Goal: Task Accomplishment & Management: Use online tool/utility

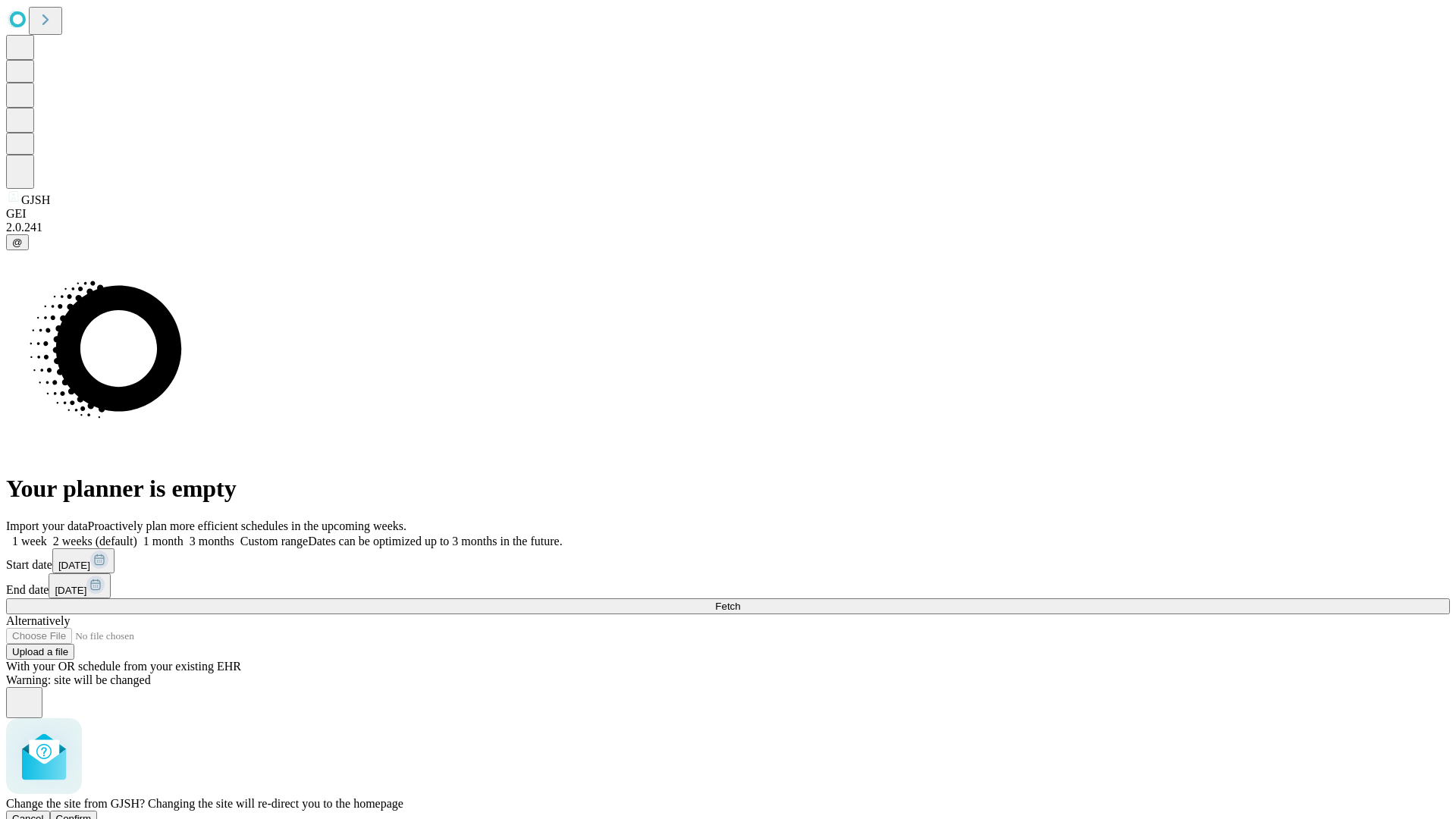
click at [92, 813] on span "Confirm" at bounding box center [73, 819] width 36 height 11
click at [183, 535] on label "1 month" at bounding box center [160, 541] width 46 height 13
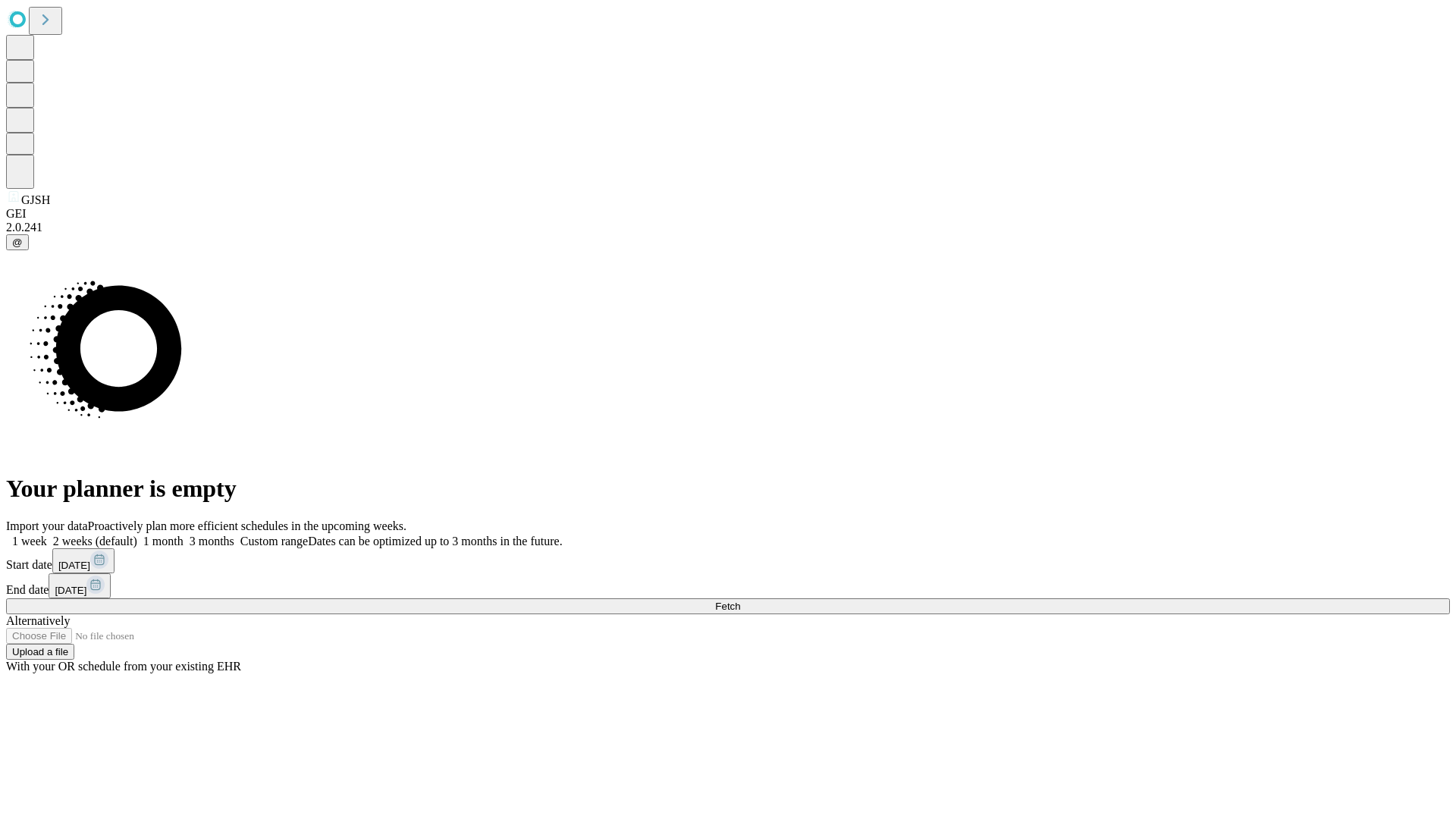
click at [740, 601] on span "Fetch" at bounding box center [727, 606] width 25 height 11
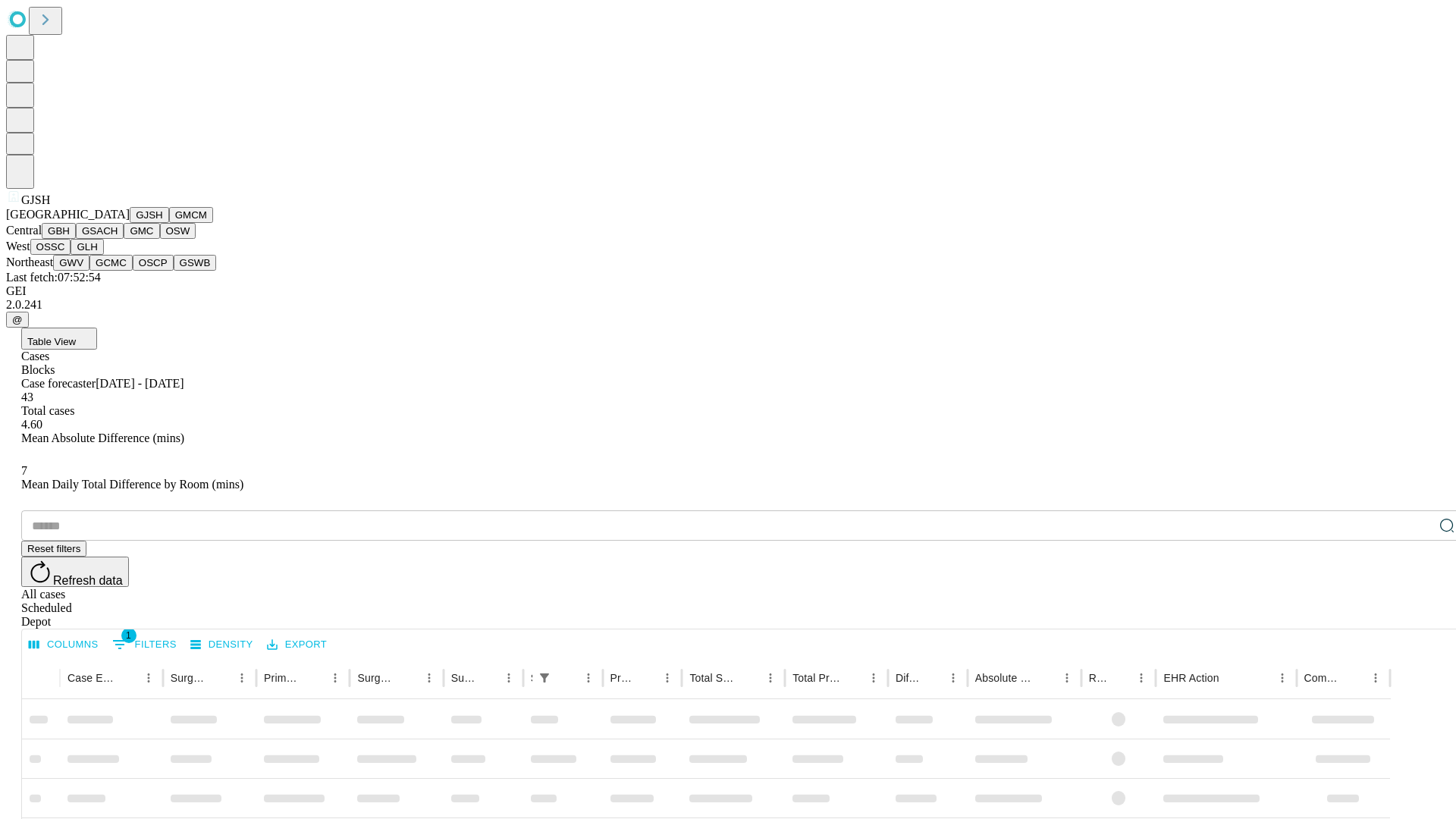
click at [169, 223] on button "GMCM" at bounding box center [191, 215] width 44 height 16
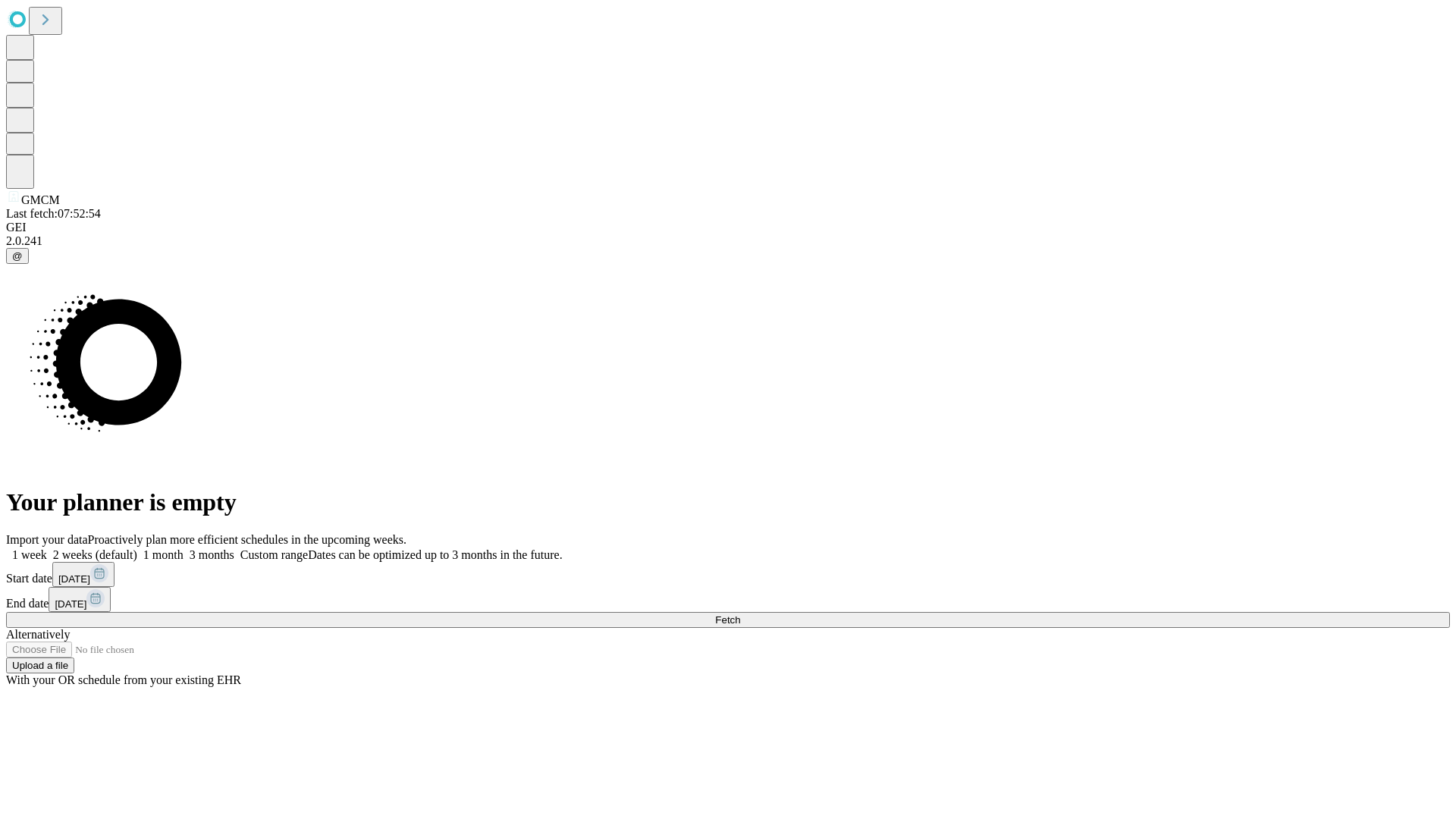
click at [183, 548] on label "1 month" at bounding box center [160, 555] width 46 height 13
click at [740, 614] on span "Fetch" at bounding box center [727, 620] width 25 height 11
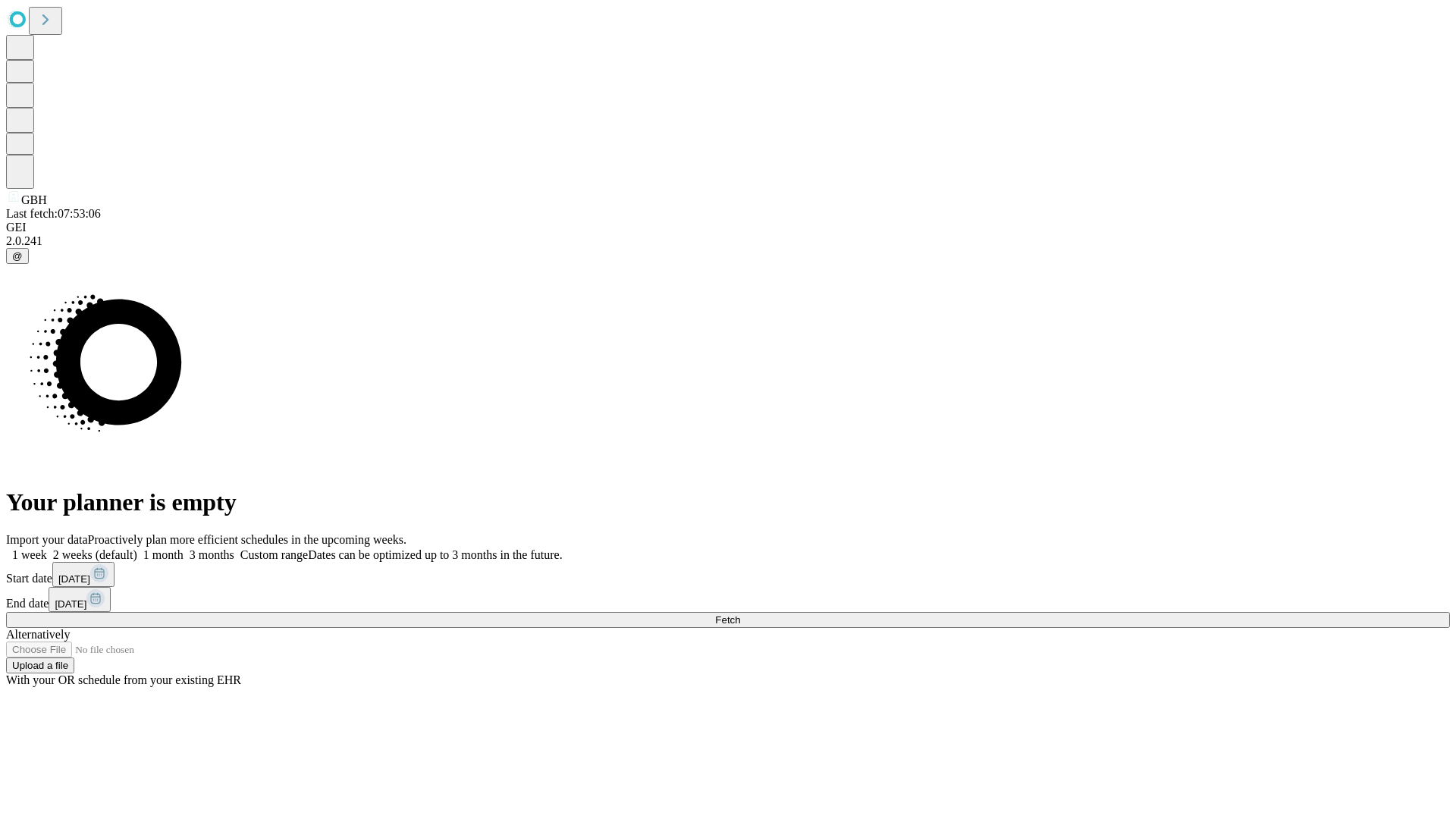
click at [183, 548] on label "1 month" at bounding box center [160, 555] width 46 height 13
click at [740, 614] on span "Fetch" at bounding box center [727, 620] width 25 height 11
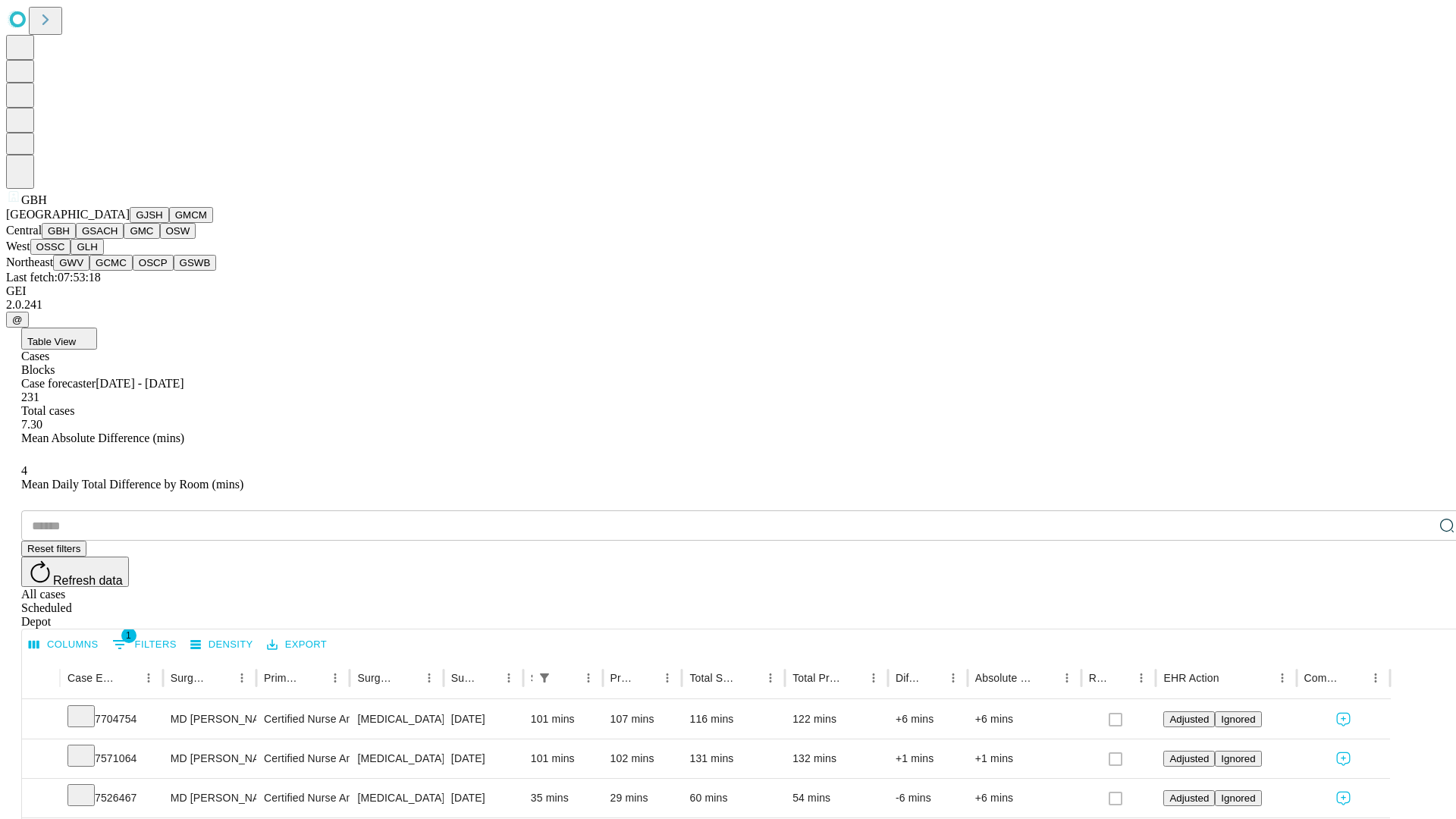
click at [117, 238] on button "GSACH" at bounding box center [100, 230] width 48 height 16
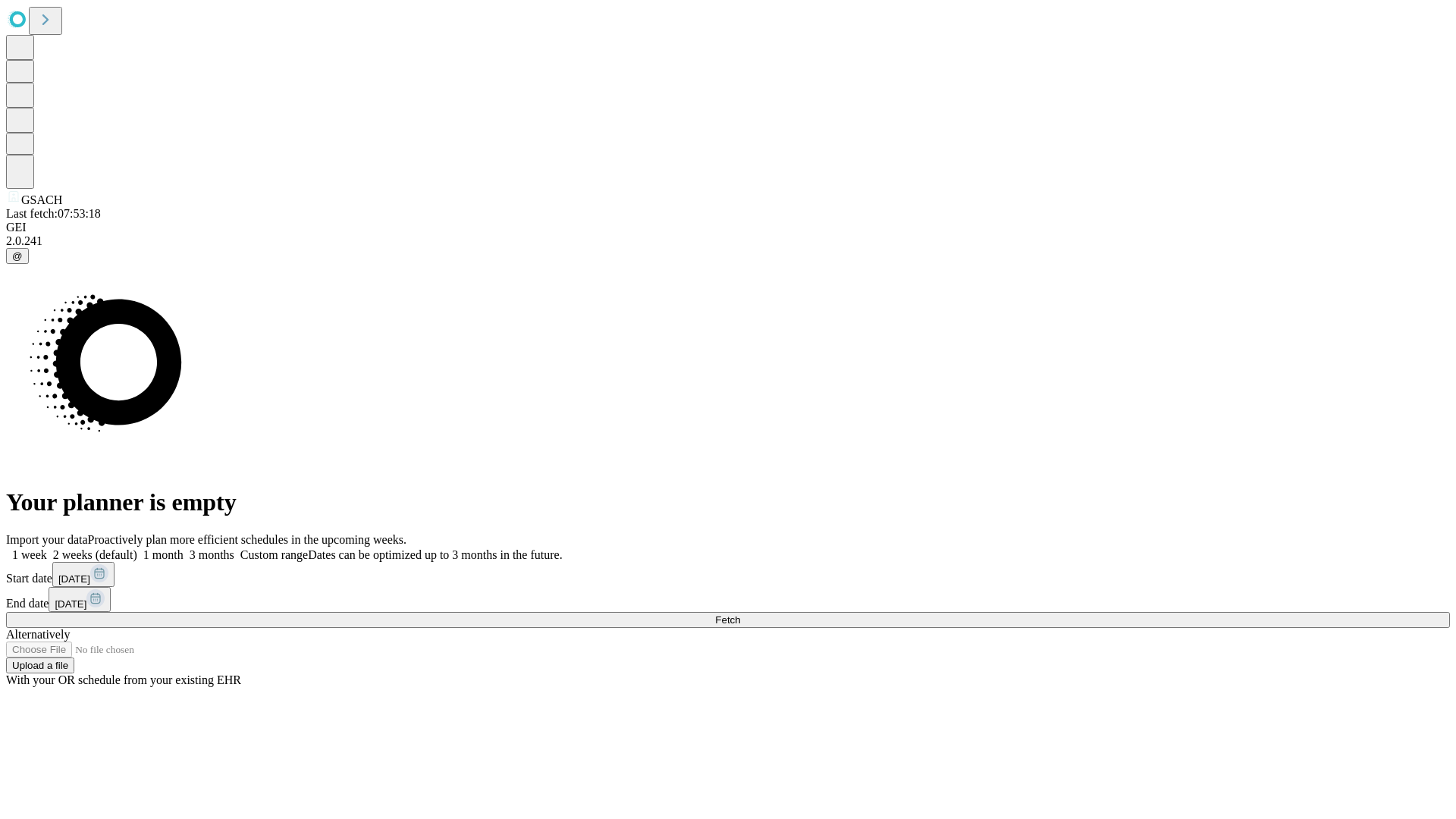
click at [183, 548] on label "1 month" at bounding box center [160, 555] width 46 height 13
click at [740, 614] on span "Fetch" at bounding box center [727, 620] width 25 height 11
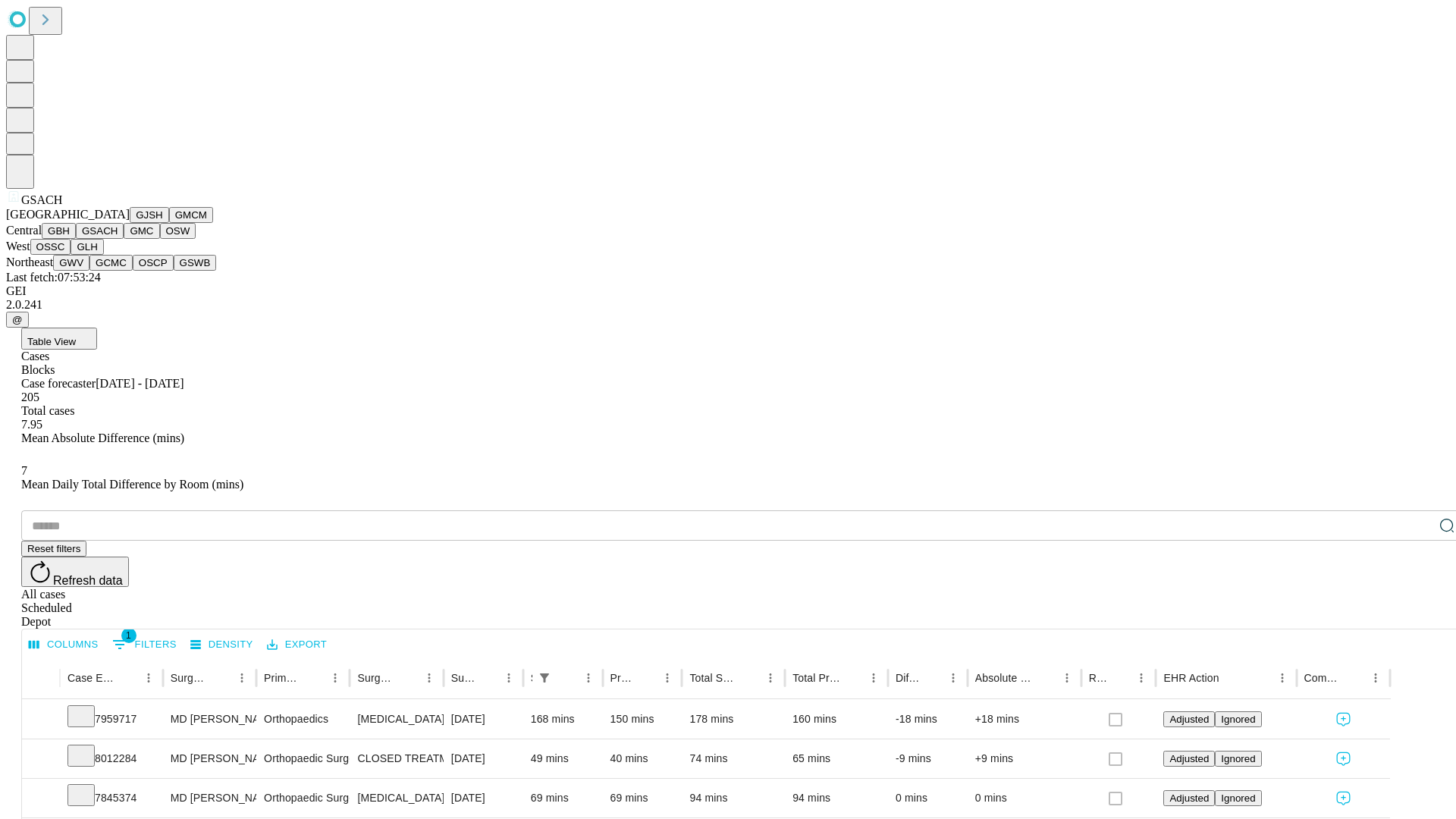
click at [124, 238] on button "GMC" at bounding box center [141, 230] width 36 height 16
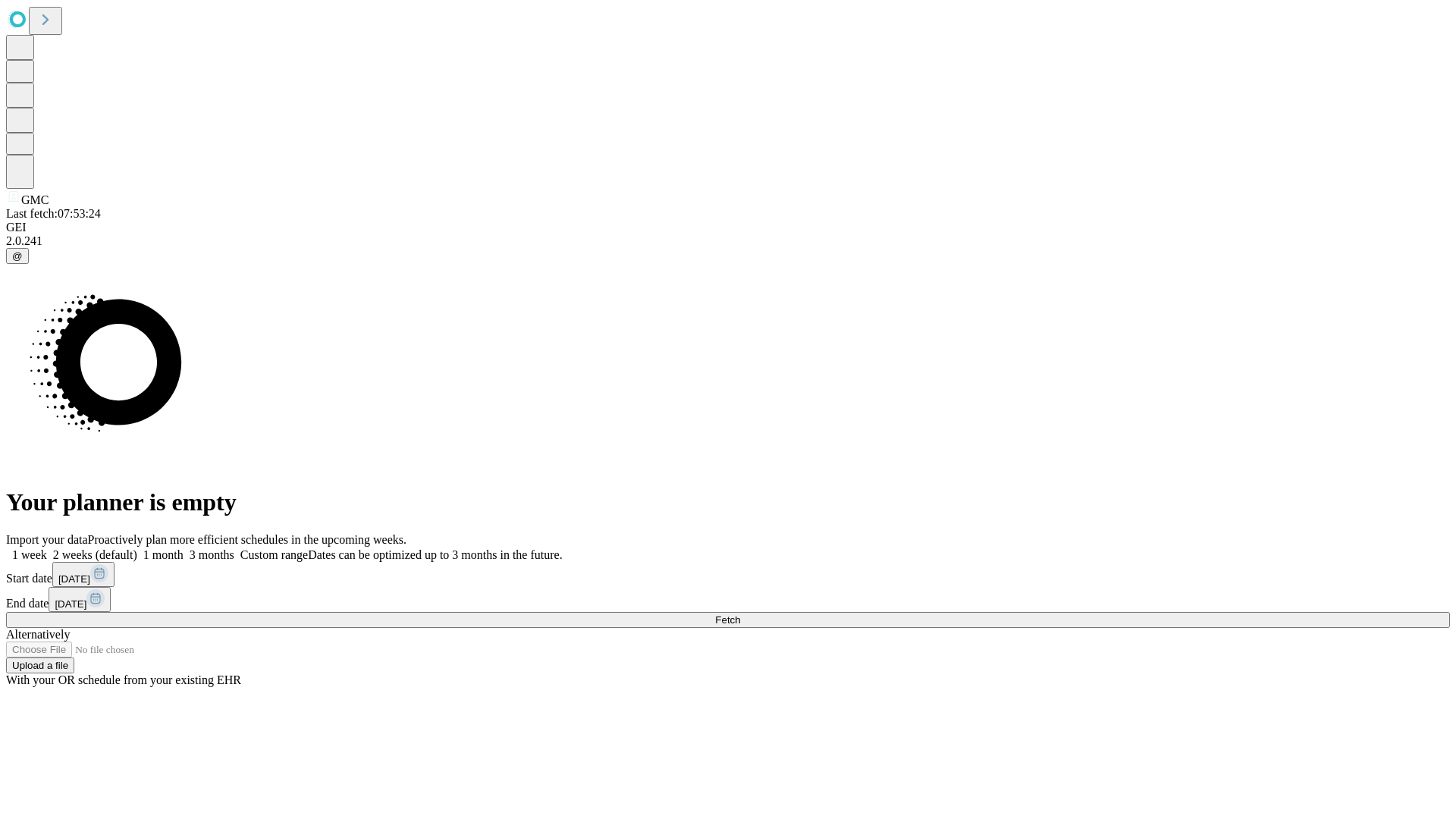
click at [183, 548] on label "1 month" at bounding box center [160, 555] width 46 height 13
click at [740, 614] on span "Fetch" at bounding box center [727, 620] width 25 height 11
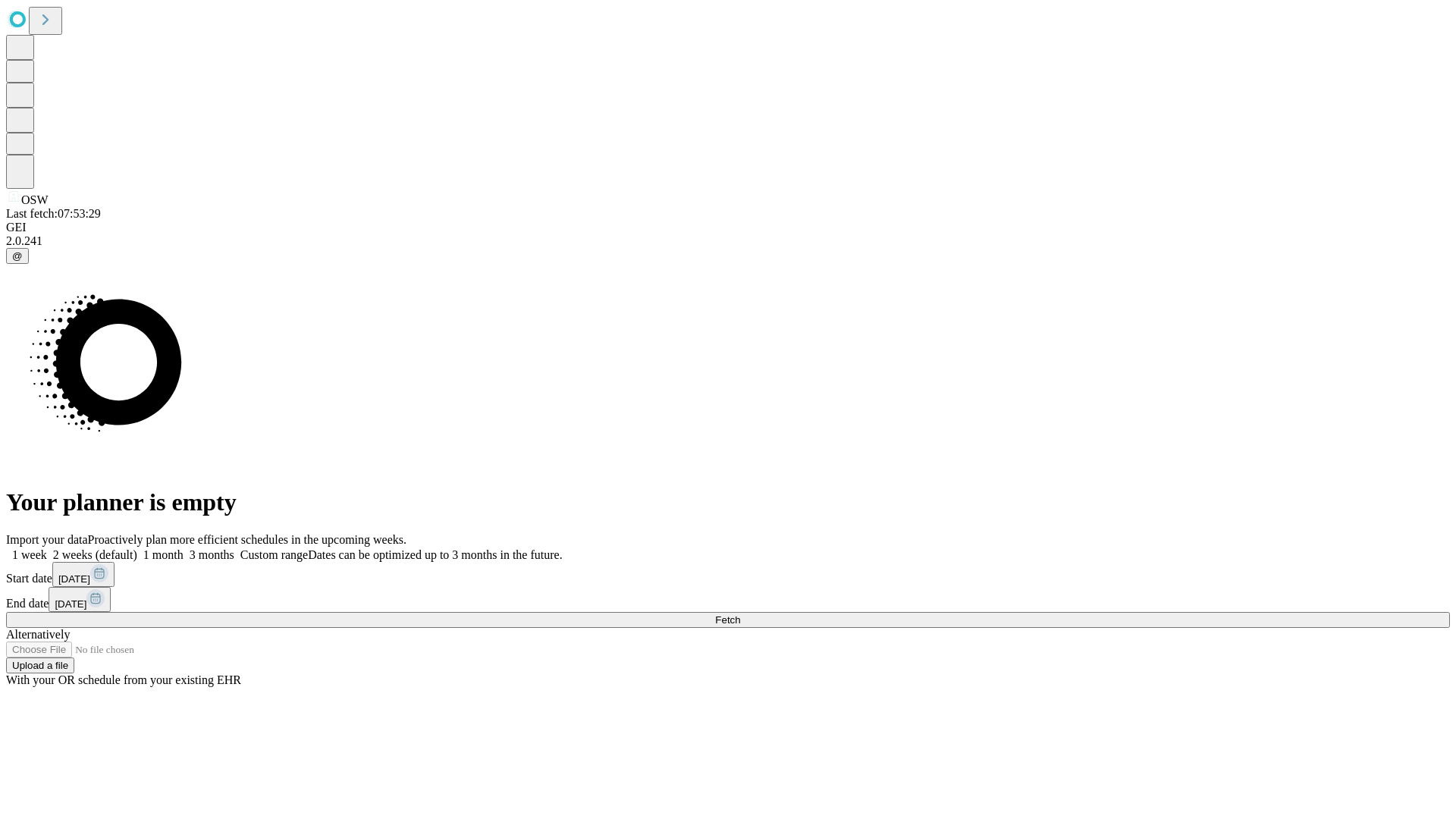
click at [183, 548] on label "1 month" at bounding box center [160, 555] width 46 height 13
click at [740, 614] on span "Fetch" at bounding box center [727, 620] width 25 height 11
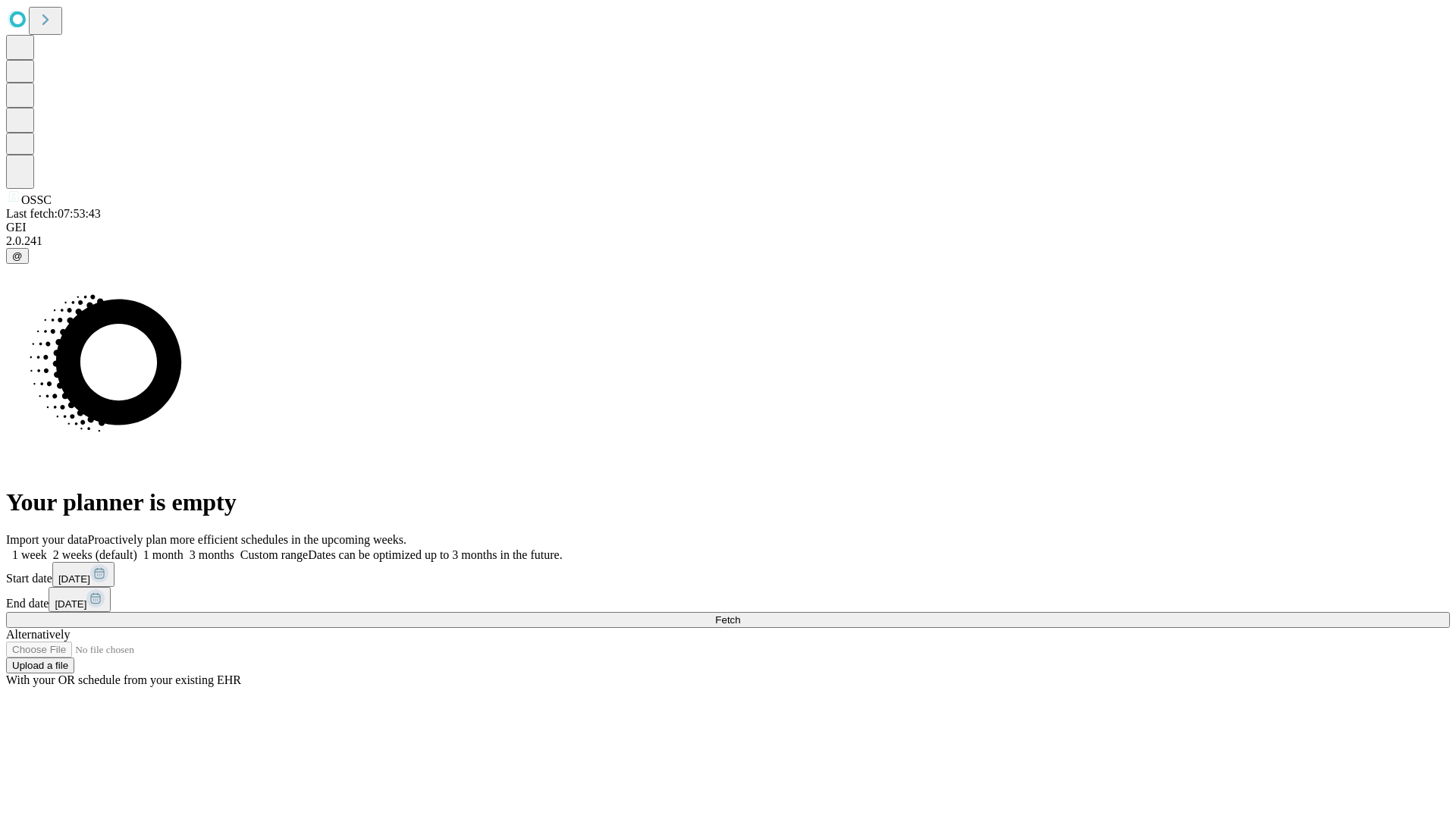
click at [740, 614] on span "Fetch" at bounding box center [727, 620] width 25 height 11
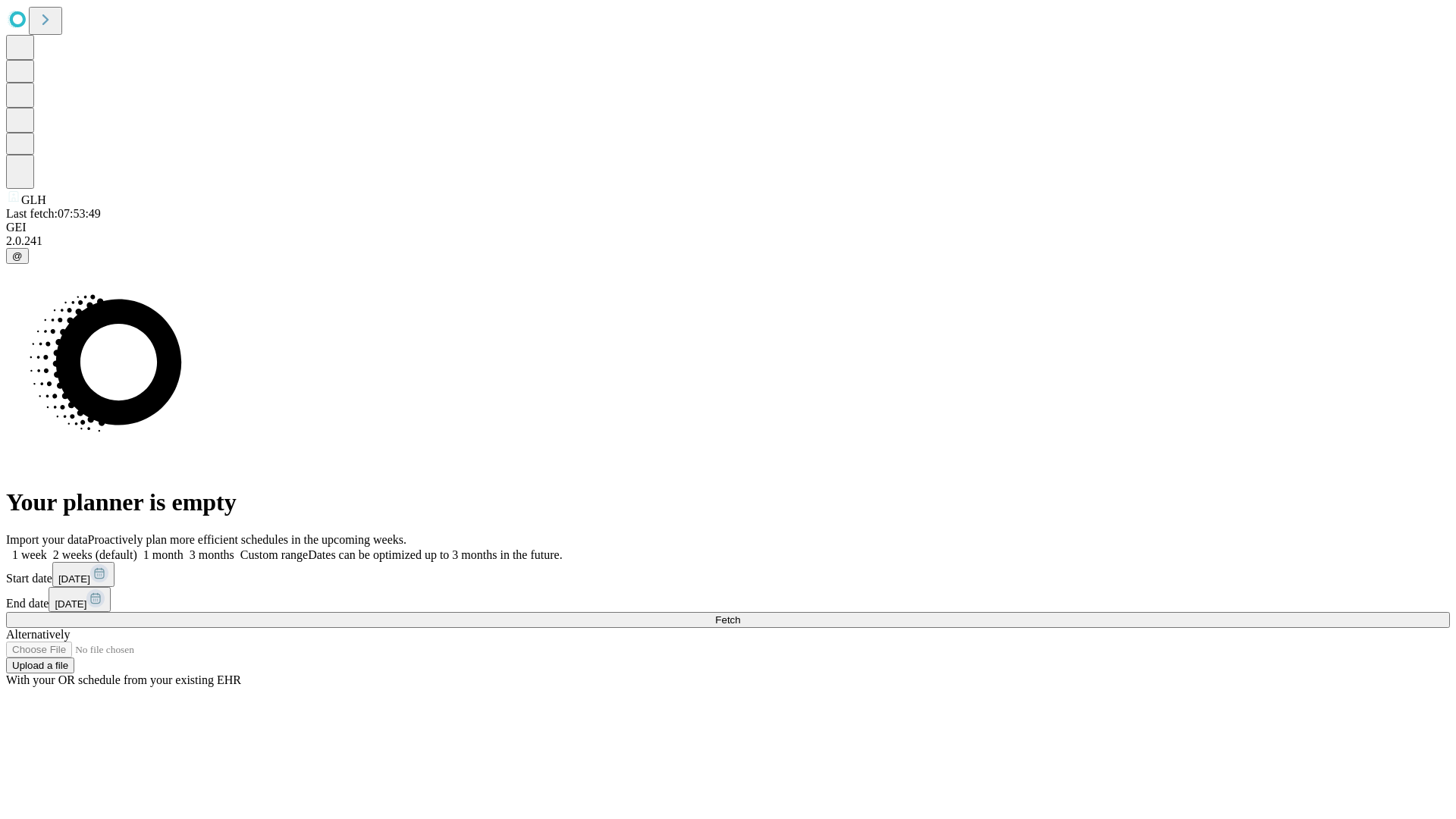
click at [183, 548] on label "1 month" at bounding box center [160, 555] width 46 height 13
click at [740, 614] on span "Fetch" at bounding box center [727, 620] width 25 height 11
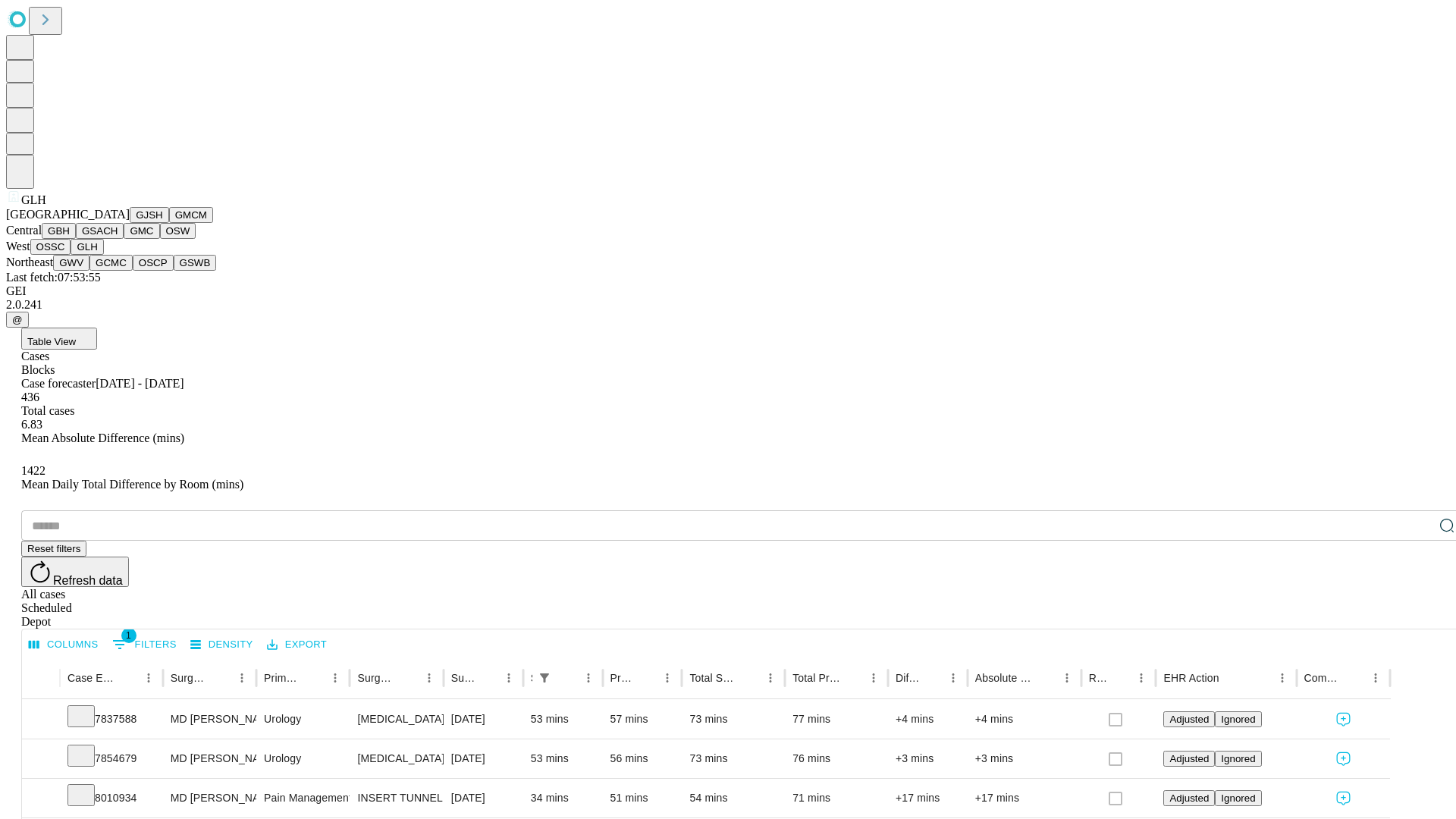
click at [90, 271] on button "GWV" at bounding box center [72, 262] width 37 height 16
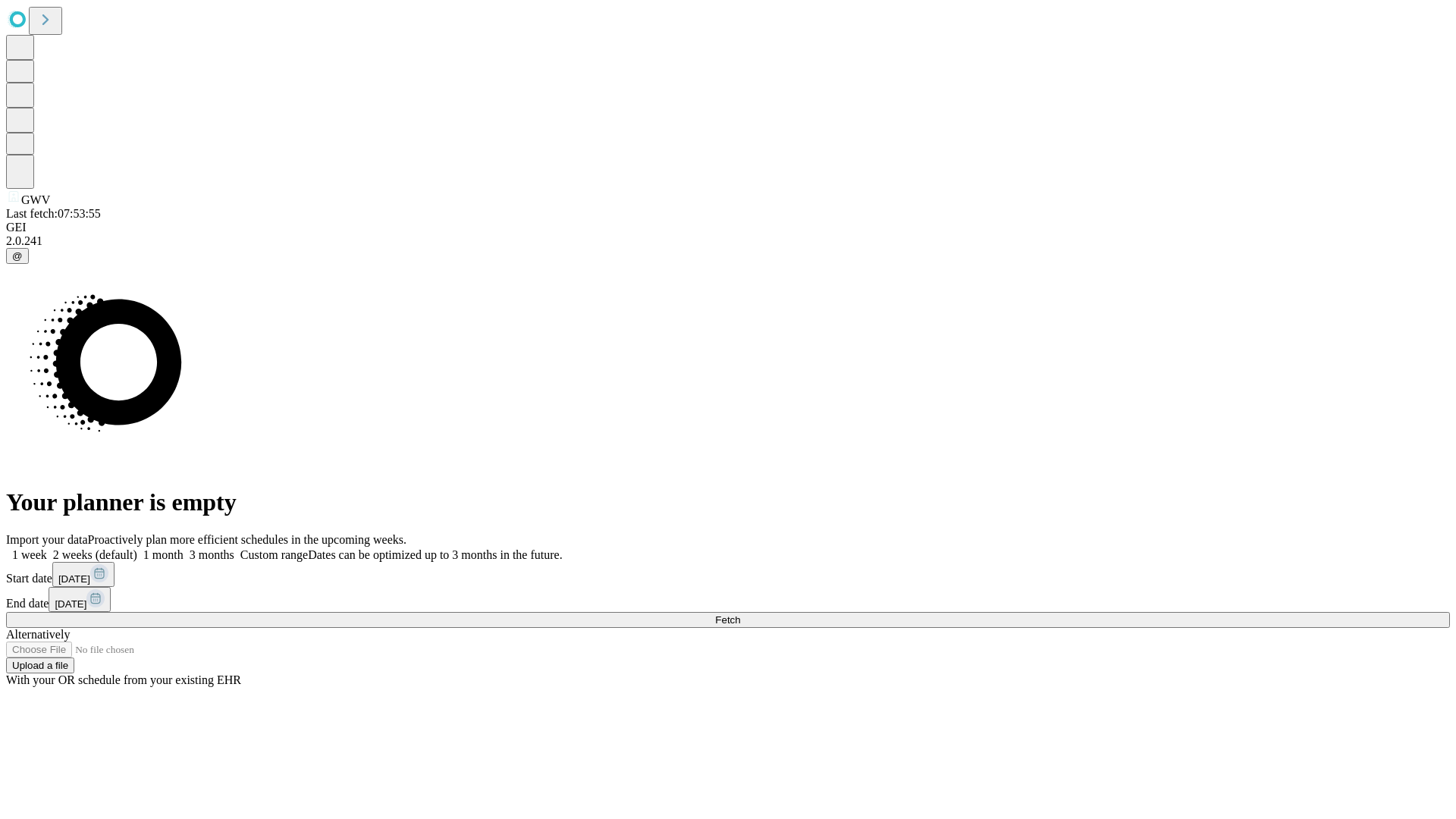
click at [183, 548] on label "1 month" at bounding box center [160, 555] width 46 height 13
click at [740, 614] on span "Fetch" at bounding box center [727, 620] width 25 height 11
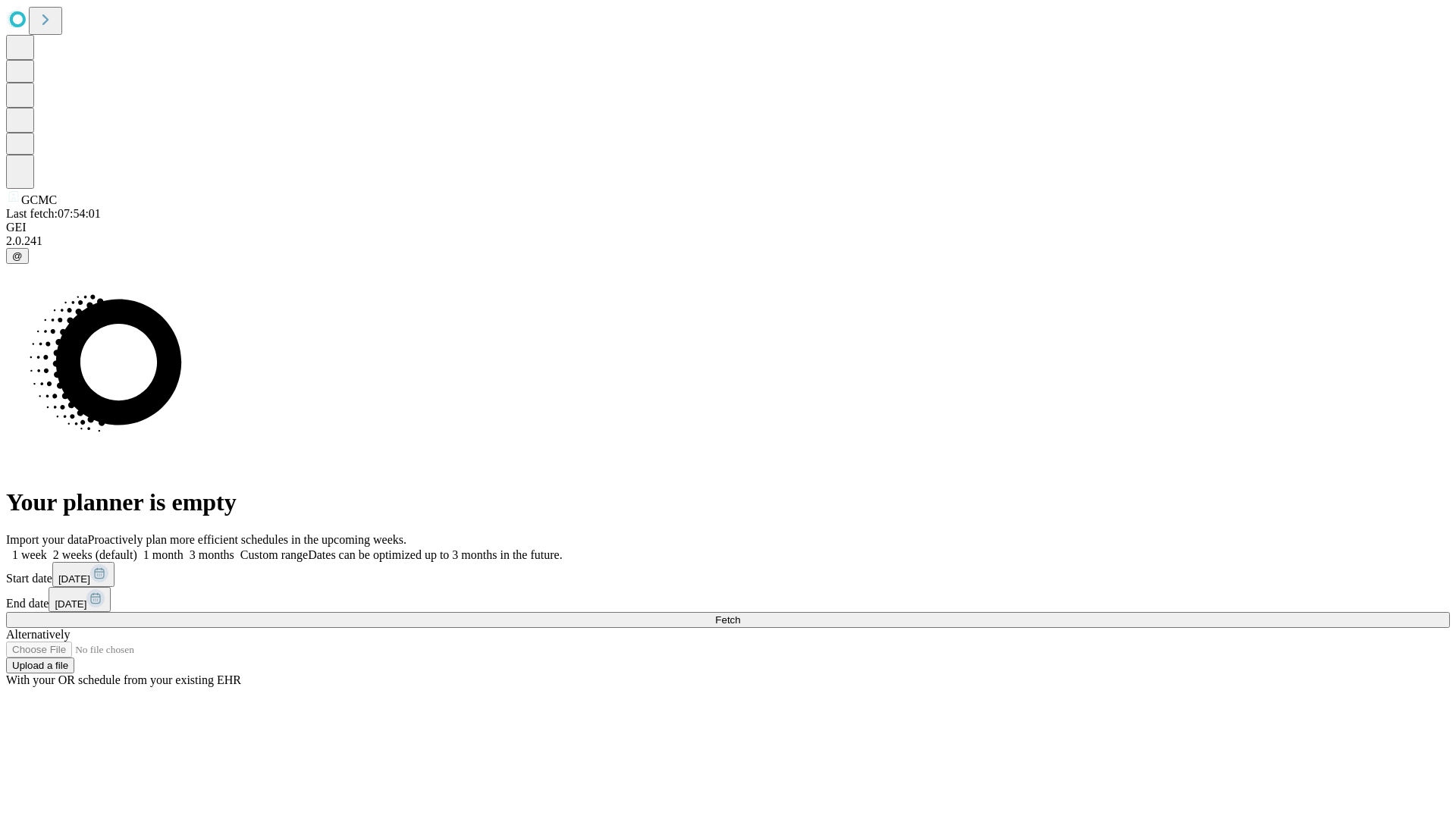
click at [183, 548] on label "1 month" at bounding box center [160, 555] width 46 height 13
click at [740, 614] on span "Fetch" at bounding box center [727, 620] width 25 height 11
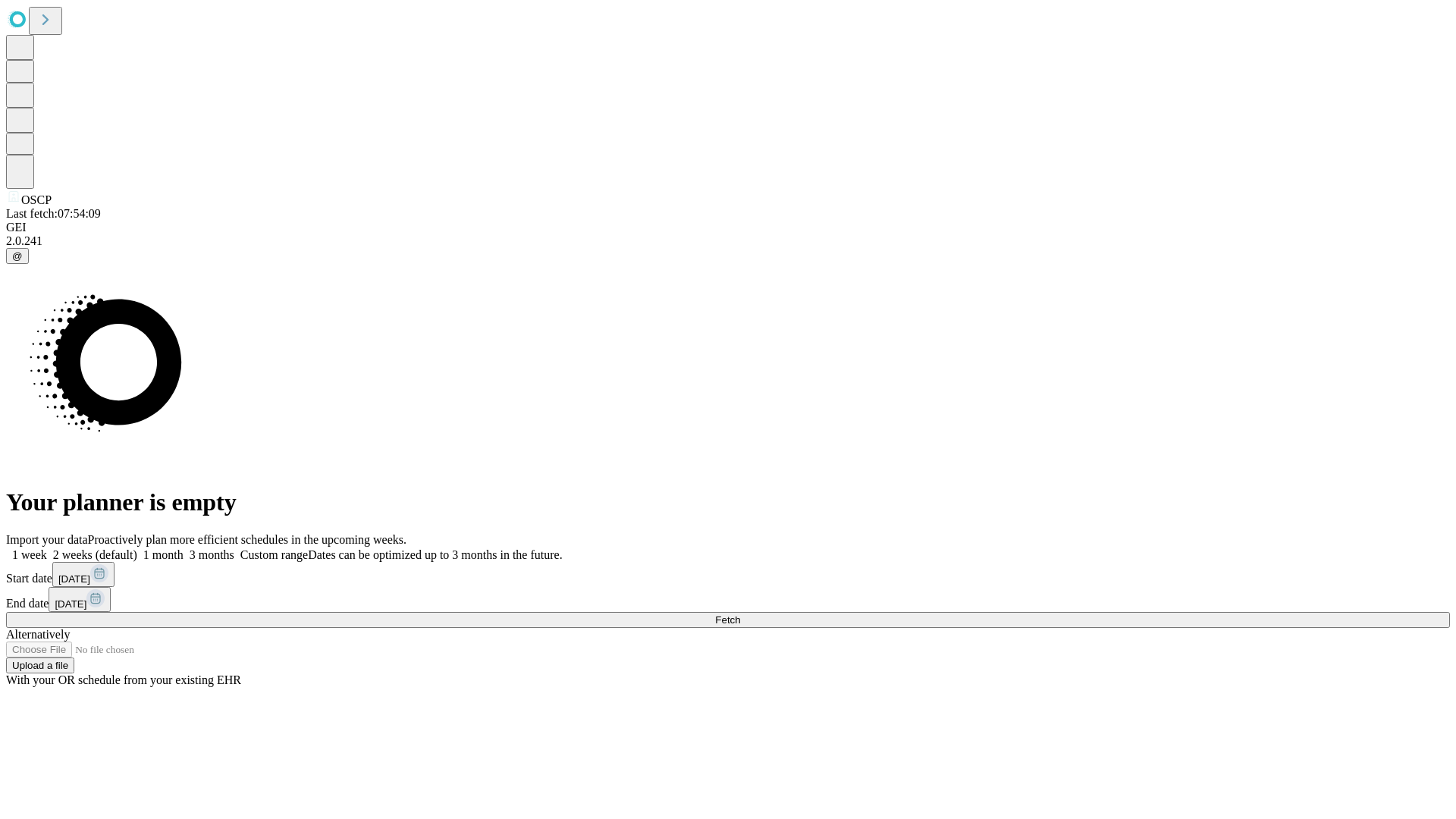
click at [183, 548] on label "1 month" at bounding box center [160, 555] width 46 height 13
click at [740, 614] on span "Fetch" at bounding box center [727, 620] width 25 height 11
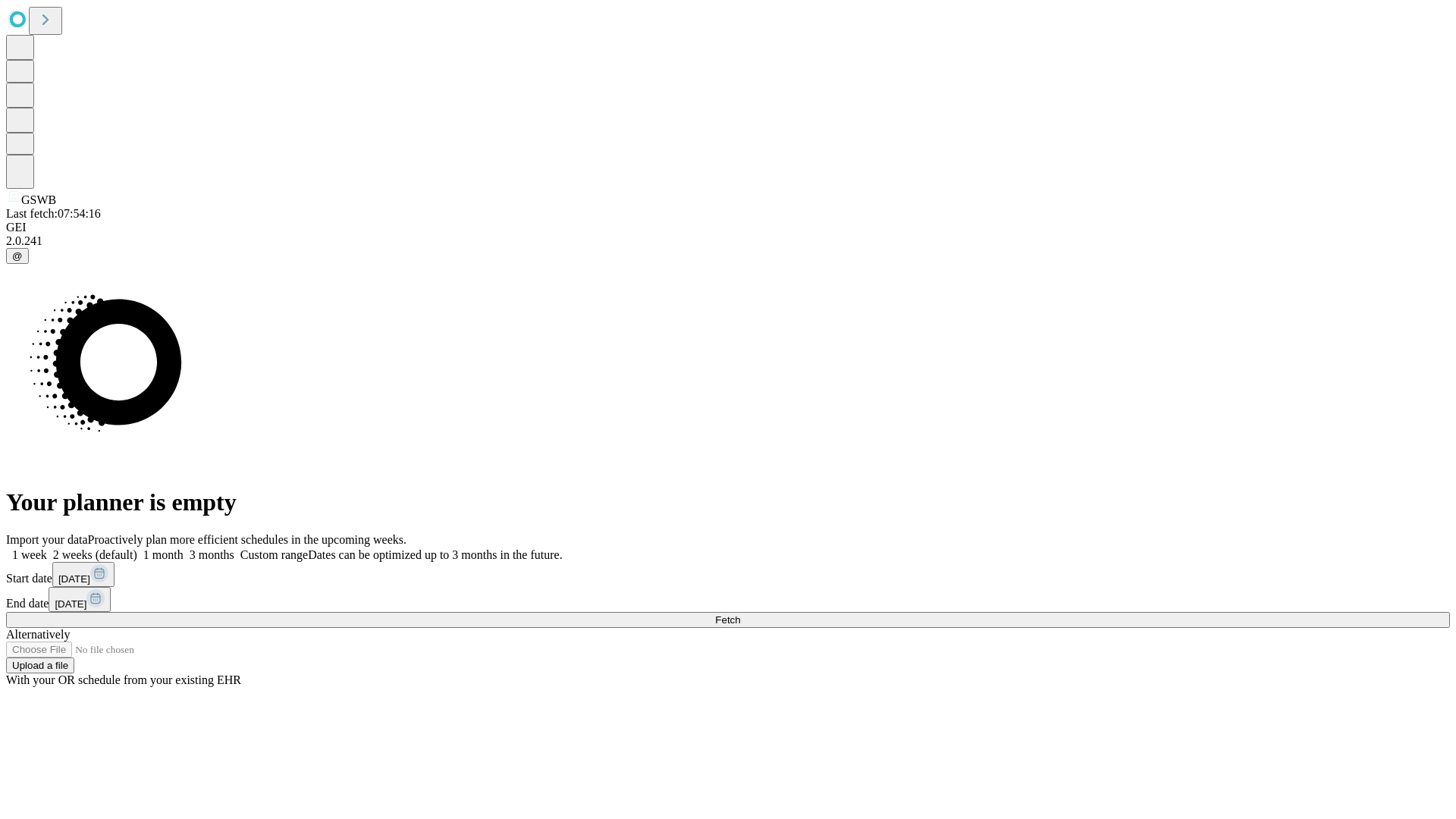
click at [183, 548] on label "1 month" at bounding box center [160, 555] width 46 height 13
click at [740, 614] on span "Fetch" at bounding box center [727, 620] width 25 height 11
